Goal: Task Accomplishment & Management: Complete application form

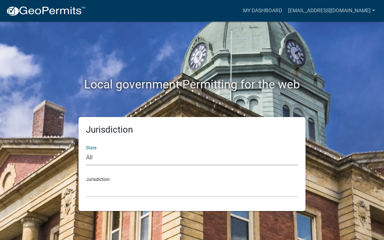
click at [100, 163] on select "All Colorado Georgia Indiana Iowa Kansas Minnesota Ohio South Carolina Wisconsin" at bounding box center [192, 157] width 212 height 15
select select "Indiana"
click at [86, 150] on select "All Colorado Georgia Indiana Iowa Kansas Minnesota Ohio South Carolina Wisconsin" at bounding box center [192, 157] width 212 height 15
click at [97, 193] on select "City of Charlestown, Indiana City of Jeffersonville, Indiana City of Logansport…" at bounding box center [192, 189] width 212 height 15
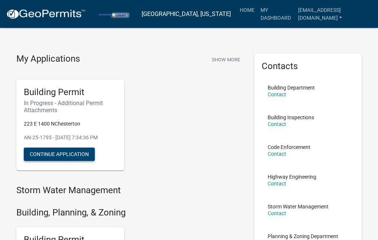
click at [63, 155] on button "Continue Application" at bounding box center [59, 154] width 71 height 13
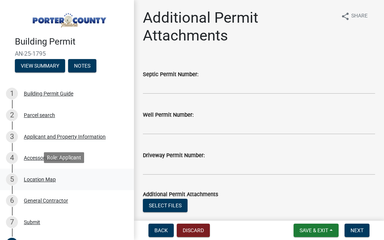
click at [37, 180] on div "Location Map" at bounding box center [40, 179] width 32 height 5
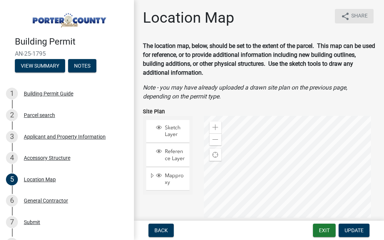
click at [344, 16] on icon "share" at bounding box center [345, 16] width 9 height 9
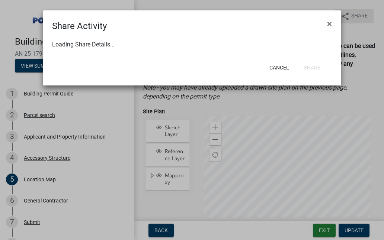
select select "1"
select select "0"
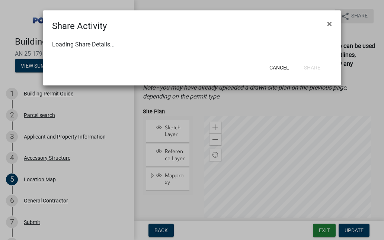
select select "0"
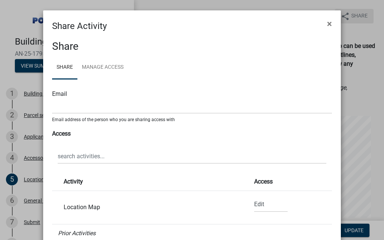
click at [344, 16] on ngb-modal-window "Share Activity × Share Share Manage Access Email Email address of the person wh…" at bounding box center [192, 120] width 384 height 240
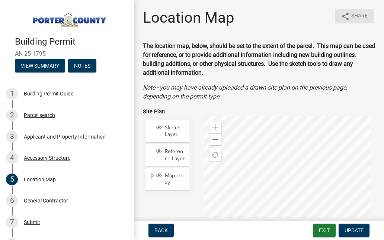
click at [344, 16] on icon "share" at bounding box center [345, 16] width 9 height 9
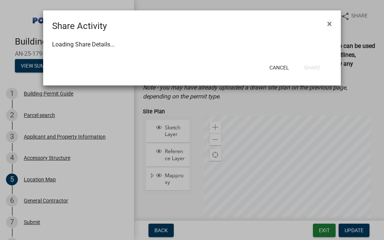
select select "1"
select select "0"
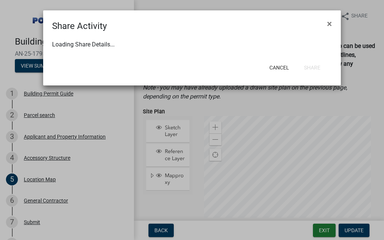
select select "0"
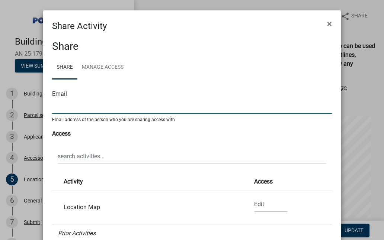
click at [67, 108] on input "text" at bounding box center [192, 106] width 280 height 15
type input "[EMAIL_ADDRESS][DOMAIN_NAME]"
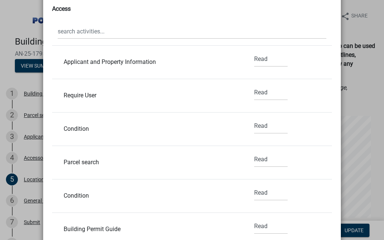
scroll to position [135, 0]
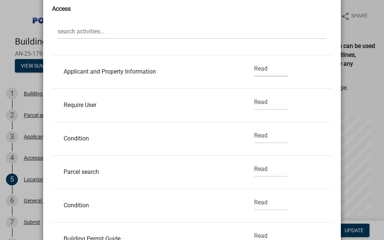
click at [256, 70] on select "None Read Edit" at bounding box center [270, 68] width 33 height 15
select select "2"
click at [254, 61] on select "None Read Edit" at bounding box center [270, 68] width 33 height 15
click at [254, 105] on select "None Read Edit" at bounding box center [270, 102] width 33 height 15
select select "2"
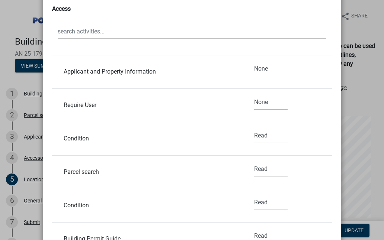
click at [254, 95] on select "None Read Edit" at bounding box center [270, 102] width 33 height 15
click at [257, 137] on select "None Read Edit" at bounding box center [270, 135] width 33 height 15
select select "2"
click at [254, 128] on select "None Read Edit" at bounding box center [270, 135] width 33 height 15
click at [254, 169] on select "None Read Edit" at bounding box center [270, 169] width 33 height 15
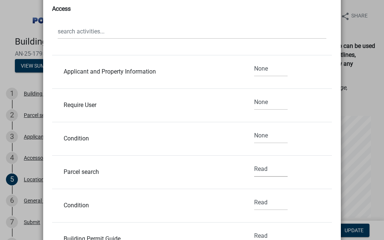
select select "2"
click at [254, 162] on select "None Read Edit" at bounding box center [270, 169] width 33 height 15
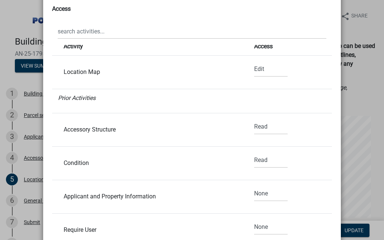
scroll to position [0, 0]
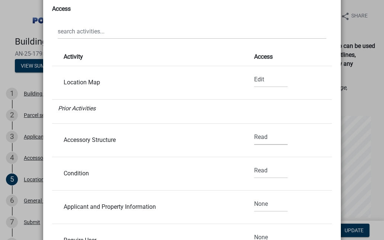
click at [256, 132] on select "None Read Edit" at bounding box center [270, 137] width 33 height 15
select select "2"
click at [254, 130] on select "None Read Edit" at bounding box center [270, 137] width 33 height 15
click at [255, 170] on select "None Read Edit" at bounding box center [270, 170] width 33 height 15
select select "2"
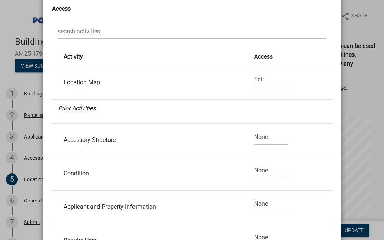
click at [254, 163] on select "None Read Edit" at bounding box center [270, 170] width 33 height 15
click at [254, 207] on select "None Read Edit" at bounding box center [270, 204] width 33 height 15
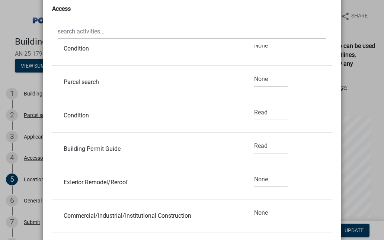
scroll to position [229, 0]
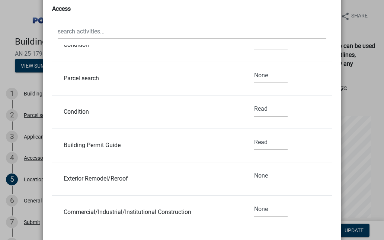
click at [254, 109] on select "None Read Edit" at bounding box center [270, 109] width 33 height 15
select select "2"
click at [254, 102] on select "None Read Edit" at bounding box center [270, 109] width 33 height 15
click at [254, 143] on select "None Read Edit" at bounding box center [270, 142] width 33 height 15
select select "2"
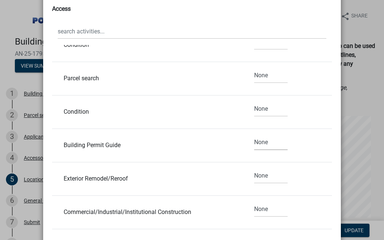
click at [254, 135] on select "None Read Edit" at bounding box center [270, 142] width 33 height 15
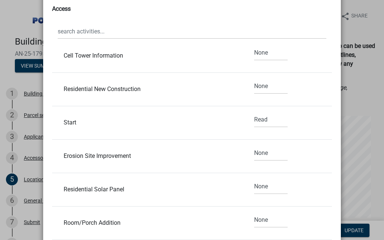
scroll to position [462, 0]
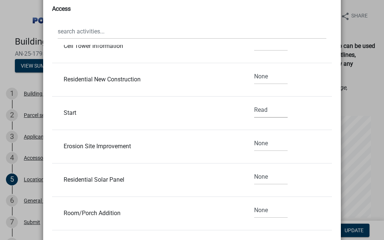
click at [254, 108] on select "None Read Edit" at bounding box center [270, 110] width 33 height 15
select select "2"
click at [254, 103] on select "None Read Edit" at bounding box center [270, 110] width 33 height 15
drag, startPoint x: 331, startPoint y: 119, endPoint x: 330, endPoint y: 83, distance: 36.5
click at [330, 83] on div "Share Share Manage Access Email phd356@gmail.com Email address of the person wh…" at bounding box center [192, 92] width 298 height 369
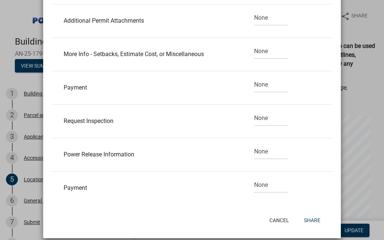
scroll to position [199, 0]
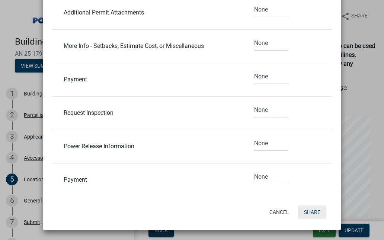
click at [311, 213] on button "Share" at bounding box center [312, 212] width 28 height 13
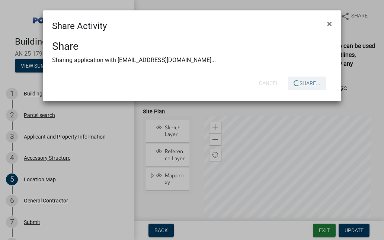
scroll to position [0, 0]
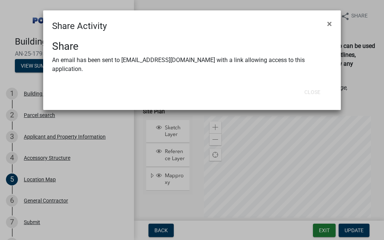
click at [223, 51] on h3 "Share" at bounding box center [192, 46] width 280 height 13
click at [193, 207] on ngb-modal-window "Share Activity × Share An email has been sent to phd356@gmail.com with a link a…" at bounding box center [192, 120] width 384 height 240
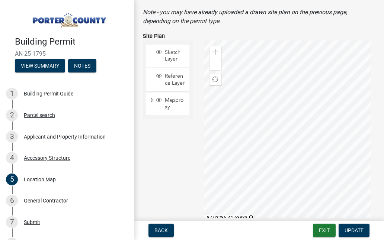
scroll to position [75, 0]
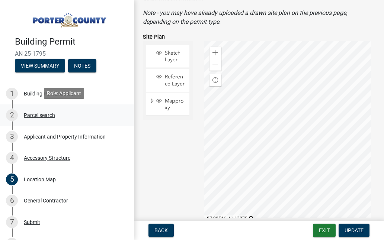
click at [37, 116] on div "Parcel search" at bounding box center [39, 115] width 31 height 5
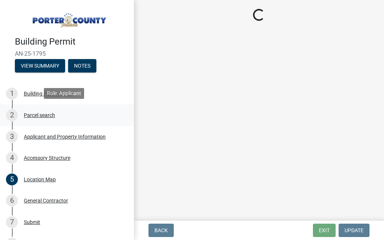
scroll to position [0, 0]
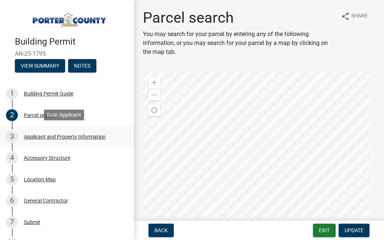
click at [61, 137] on div "Applicant and Property Information" at bounding box center [65, 136] width 82 height 5
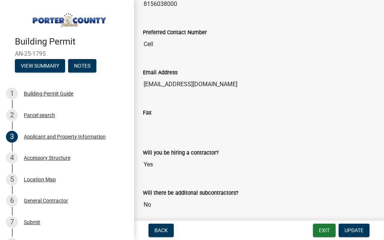
scroll to position [1086, 0]
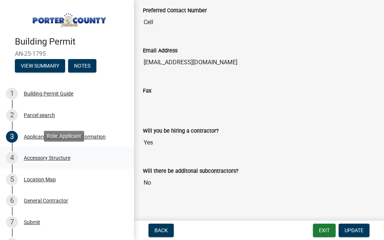
click at [59, 161] on div "4 Accessory Structure" at bounding box center [64, 158] width 116 height 12
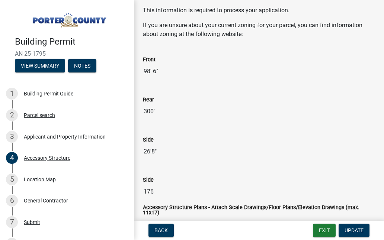
scroll to position [1147, 0]
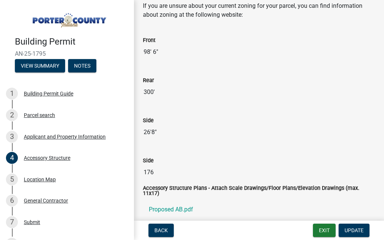
click at [151, 132] on input "26'8"" at bounding box center [259, 132] width 232 height 15
click at [156, 174] on input "176" at bounding box center [259, 172] width 232 height 15
click at [39, 183] on div "5 Location Map" at bounding box center [64, 180] width 116 height 12
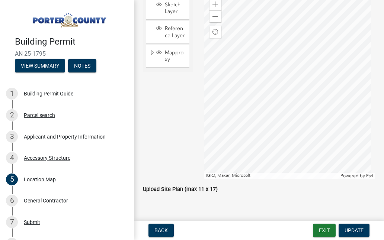
scroll to position [140, 0]
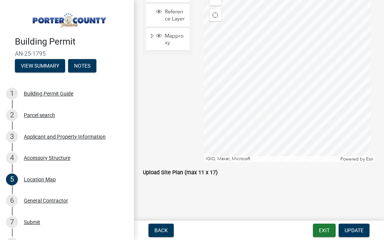
click at [176, 176] on div "Upload Site Plan (max 11 x 17)" at bounding box center [259, 172] width 232 height 9
click at [45, 180] on div "Location Map" at bounding box center [40, 179] width 32 height 5
click at [347, 230] on span "Update" at bounding box center [354, 231] width 19 height 6
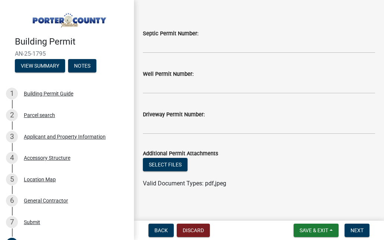
scroll to position [47, 0]
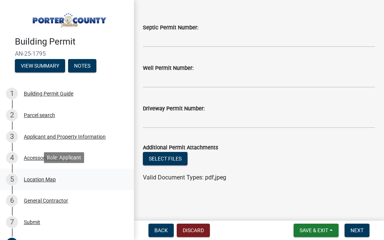
click at [31, 178] on div "Location Map" at bounding box center [40, 179] width 32 height 5
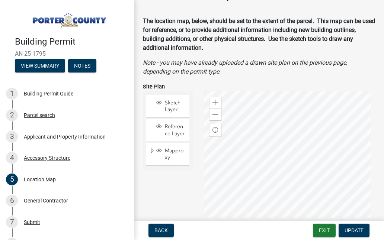
scroll to position [140, 0]
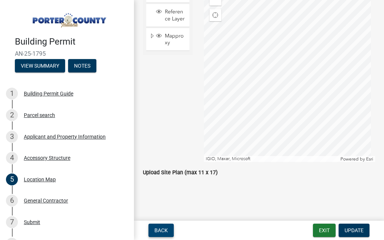
click at [162, 231] on span "Back" at bounding box center [160, 231] width 13 height 6
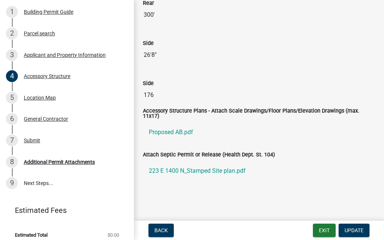
scroll to position [87, 0]
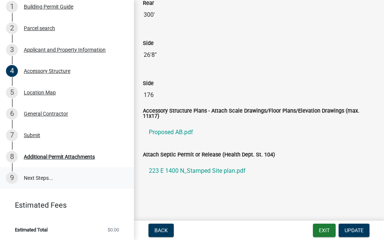
click at [30, 174] on link "9 Next Steps..." at bounding box center [67, 178] width 134 height 22
click at [54, 154] on div "Additional Permit Attachments" at bounding box center [59, 156] width 71 height 5
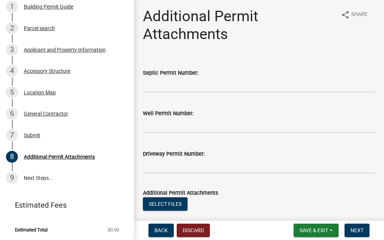
scroll to position [0, 0]
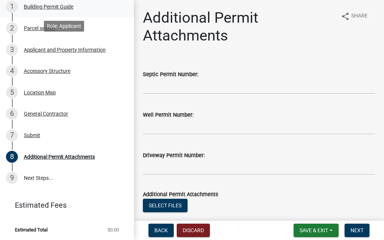
click at [49, 8] on div "Building Permit Guide" at bounding box center [48, 6] width 49 height 5
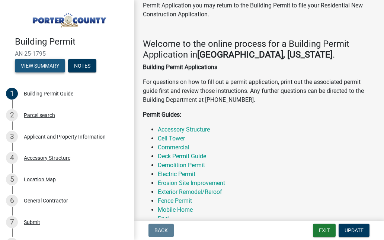
click at [45, 63] on button "View Summary" at bounding box center [40, 65] width 50 height 13
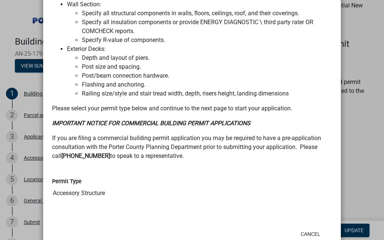
scroll to position [615, 0]
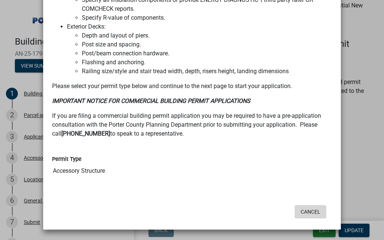
click at [305, 210] on button "Cancel" at bounding box center [311, 211] width 32 height 13
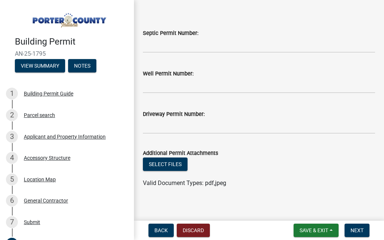
scroll to position [47, 0]
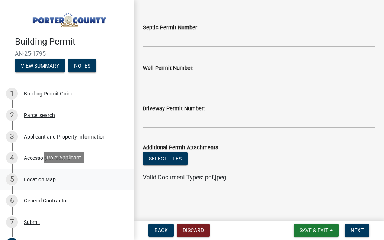
click at [38, 179] on div "Location Map" at bounding box center [40, 179] width 32 height 5
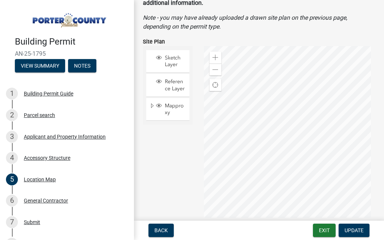
scroll to position [140, 0]
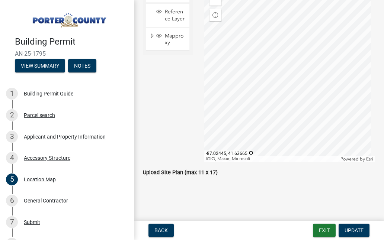
click at [151, 174] on label "Upload Site Plan (max 11 x 17)" at bounding box center [180, 172] width 75 height 5
click at [174, 180] on ul at bounding box center [259, 180] width 232 height 6
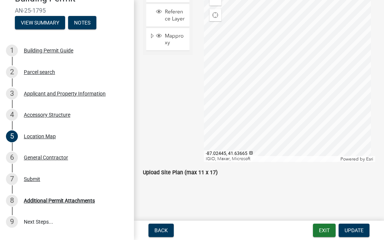
scroll to position [65, 0]
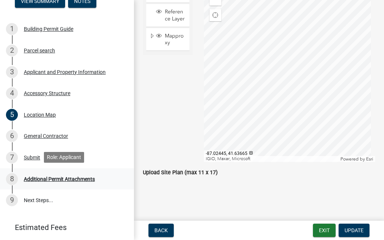
click at [85, 181] on div "Additional Permit Attachments" at bounding box center [59, 179] width 71 height 5
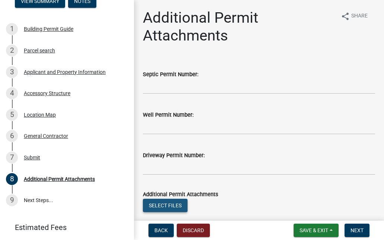
click at [176, 204] on button "Select files" at bounding box center [165, 205] width 45 height 13
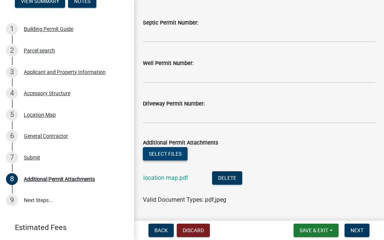
scroll to position [74, 0]
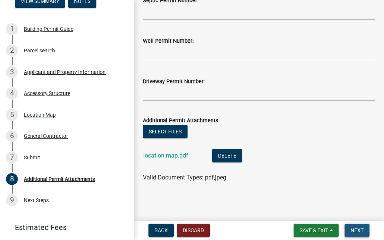
click at [356, 234] on button "Next" at bounding box center [357, 230] width 25 height 13
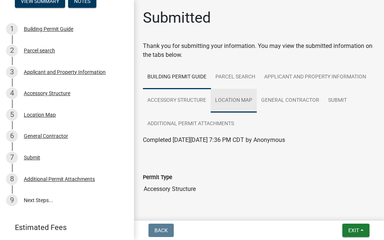
click at [257, 98] on link "Location Map" at bounding box center [234, 101] width 46 height 24
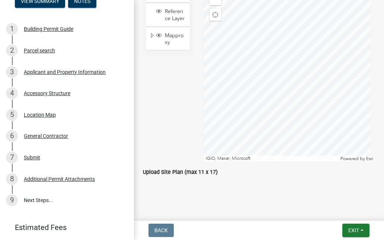
scroll to position [252, 0]
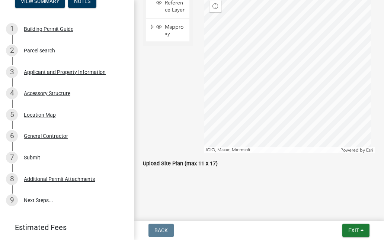
click at [171, 163] on label "Upload Site Plan (max 11 x 17)" at bounding box center [180, 163] width 75 height 5
click at [348, 230] on span "Exit" at bounding box center [353, 231] width 11 height 6
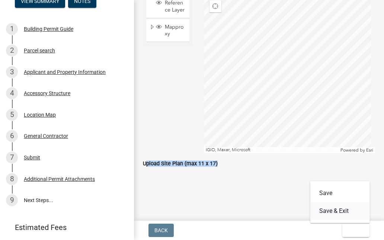
click at [340, 212] on button "Save & Exit" at bounding box center [340, 211] width 60 height 18
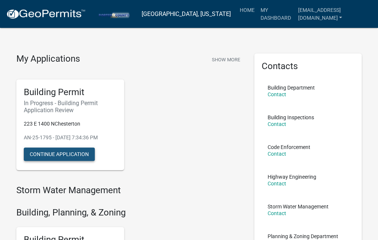
click at [69, 155] on button "Continue Application" at bounding box center [59, 154] width 71 height 13
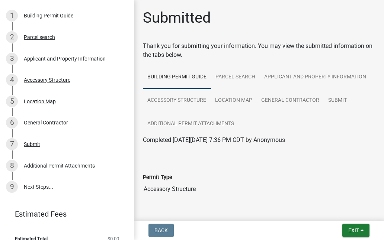
scroll to position [80, 0]
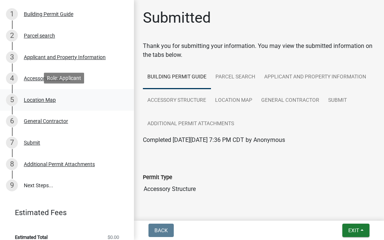
click at [35, 97] on div "Location Map" at bounding box center [40, 99] width 32 height 5
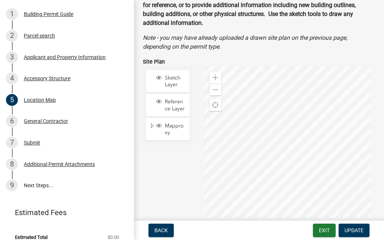
scroll to position [140, 0]
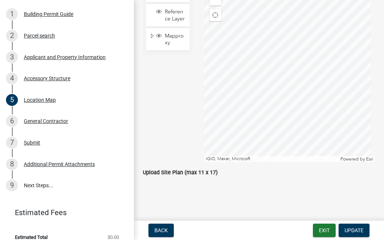
click at [166, 169] on div "Upload Site Plan (max 11 x 17)" at bounding box center [259, 172] width 232 height 9
click at [161, 180] on ul at bounding box center [259, 180] width 232 height 6
click at [49, 79] on div "Accessory Structure" at bounding box center [47, 78] width 47 height 5
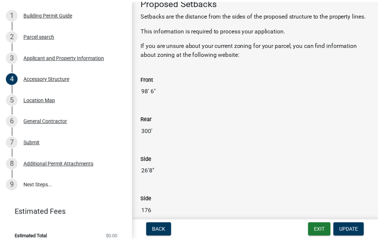
scroll to position [1227, 0]
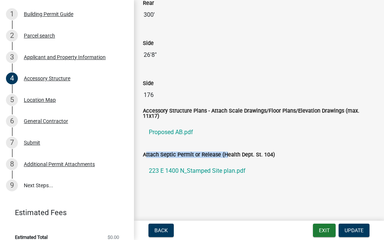
click at [223, 153] on label "Attach Septic Permit or Release (Health Dept. St. 104)" at bounding box center [209, 155] width 132 height 5
drag, startPoint x: 223, startPoint y: 151, endPoint x: 201, endPoint y: 170, distance: 28.8
click at [201, 170] on link "223 E 1400 N_Stamped Site plan.pdf" at bounding box center [259, 171] width 232 height 18
click at [324, 230] on button "Exit" at bounding box center [324, 230] width 23 height 13
